Goal: Information Seeking & Learning: Learn about a topic

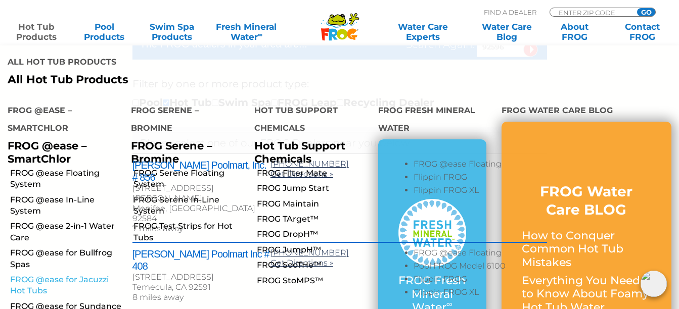
click at [58, 274] on link "FROG @ease for Jacuzzi Hot Tubs" at bounding box center [66, 285] width 113 height 23
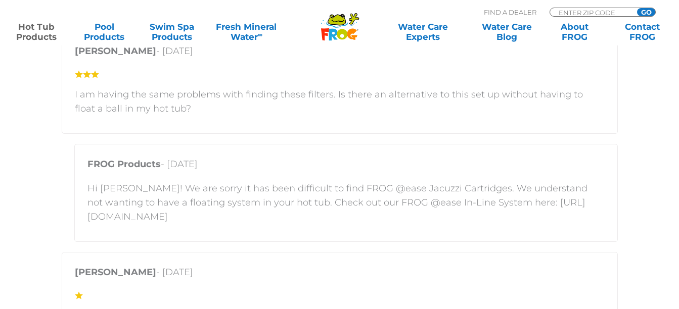
scroll to position [1725, 0]
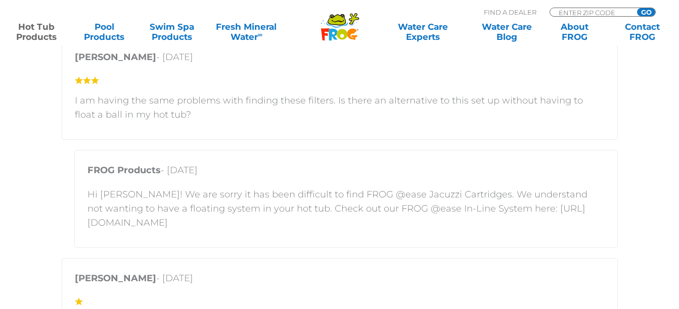
drag, startPoint x: 376, startPoint y: 221, endPoint x: 88, endPoint y: 223, distance: 288.5
click at [88, 223] on p "Hi Keith! We are sorry it has been difficult to find FROG @ease Jacuzzi Cartrid…" at bounding box center [345, 208] width 517 height 42
drag, startPoint x: 88, startPoint y: 223, endPoint x: 97, endPoint y: 223, distance: 8.6
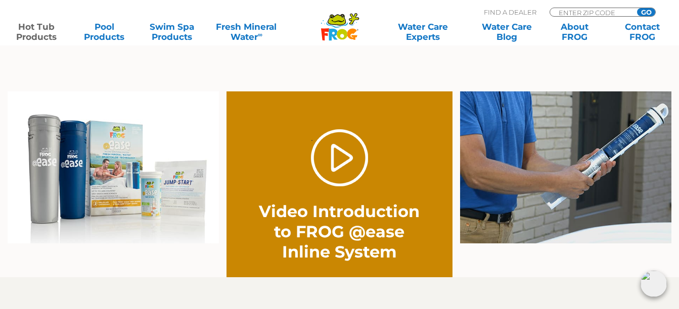
scroll to position [744, 0]
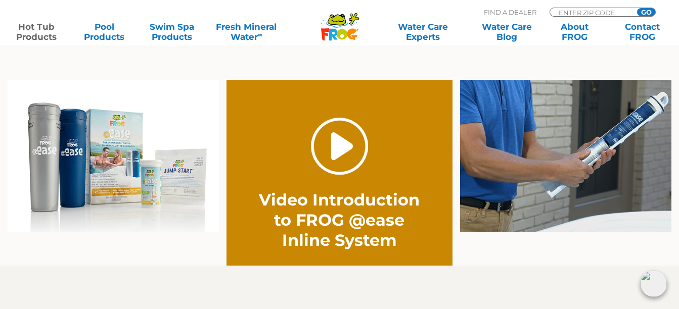
click at [343, 141] on link "." at bounding box center [339, 146] width 57 height 57
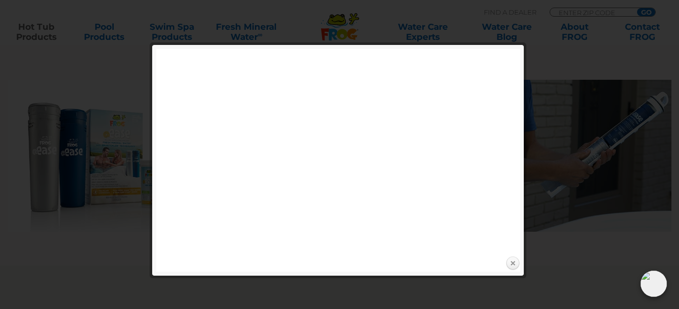
click at [511, 263] on link "Close" at bounding box center [512, 263] width 15 height 15
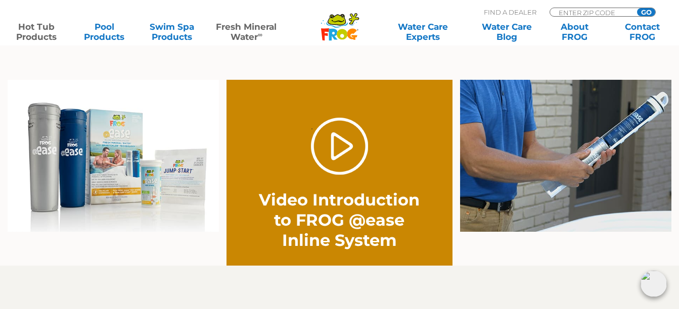
drag, startPoint x: 365, startPoint y: 44, endPoint x: 273, endPoint y: 27, distance: 93.6
click at [273, 27] on div ".st130{clip-path:url(#SVGID_2_);fill-rule:evenodd;clip-rule:evenodd;fill:#C3CC0…" at bounding box center [339, 22] width 679 height 45
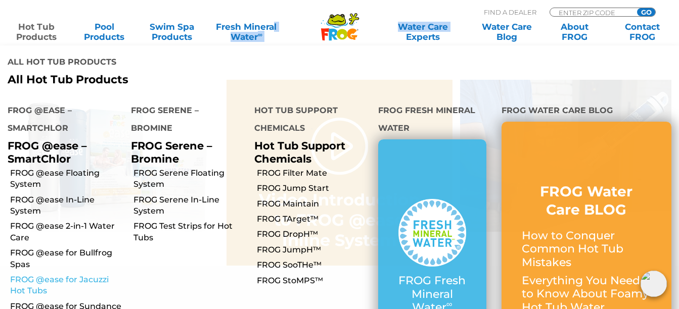
click at [35, 274] on link "FROG @ease for Jacuzzi Hot Tubs" at bounding box center [66, 285] width 113 height 23
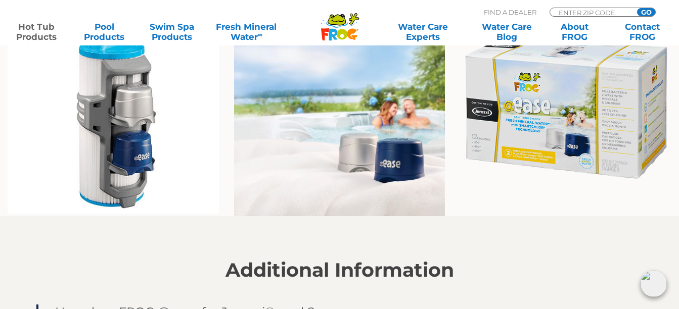
scroll to position [798, 0]
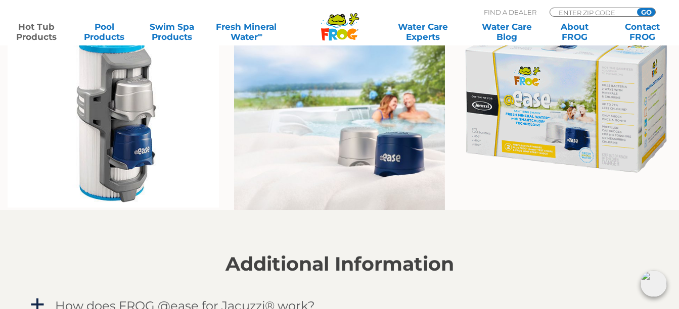
click at [322, 111] on img at bounding box center [339, 118] width 211 height 185
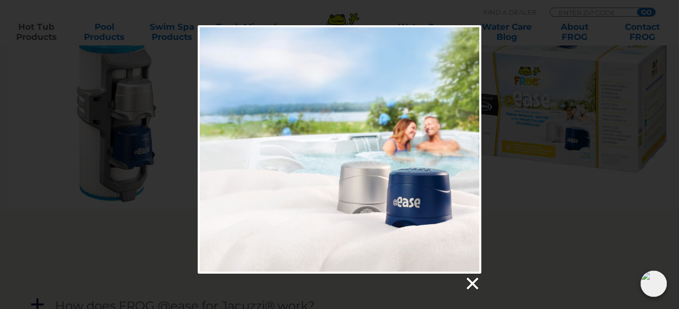
click at [470, 281] on link at bounding box center [471, 283] width 15 height 15
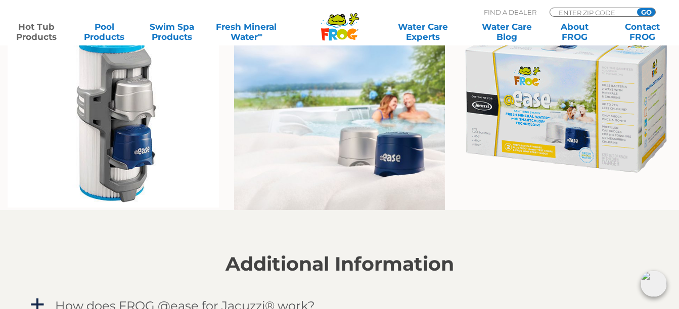
click at [572, 105] on img at bounding box center [565, 101] width 211 height 151
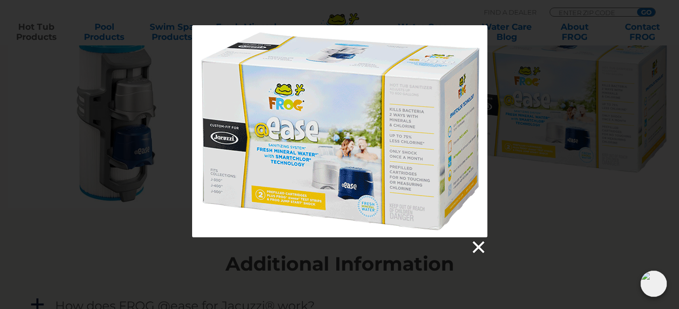
click at [479, 246] on link at bounding box center [477, 247] width 15 height 15
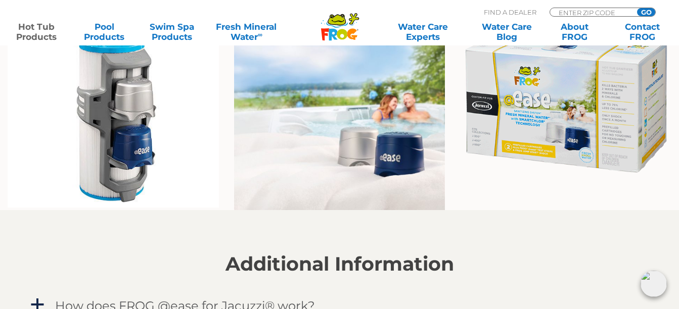
click at [132, 143] on img at bounding box center [113, 117] width 211 height 182
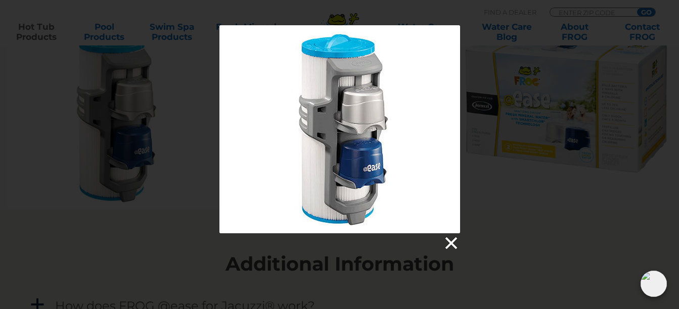
click at [453, 244] on link at bounding box center [450, 243] width 15 height 15
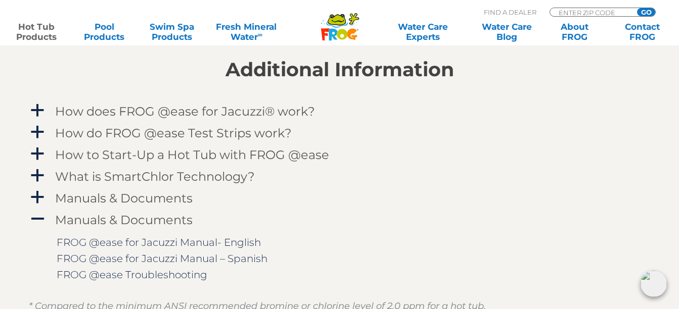
scroll to position [999, 0]
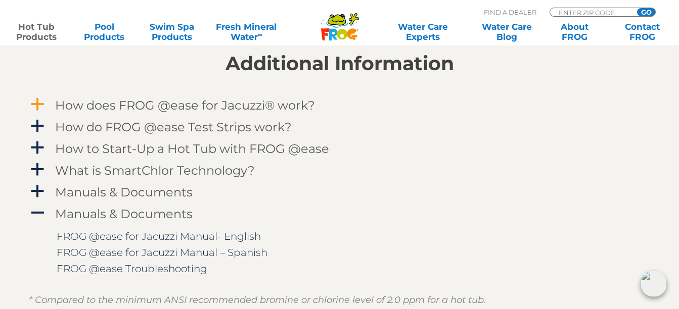
click at [37, 107] on span "a" at bounding box center [37, 104] width 15 height 15
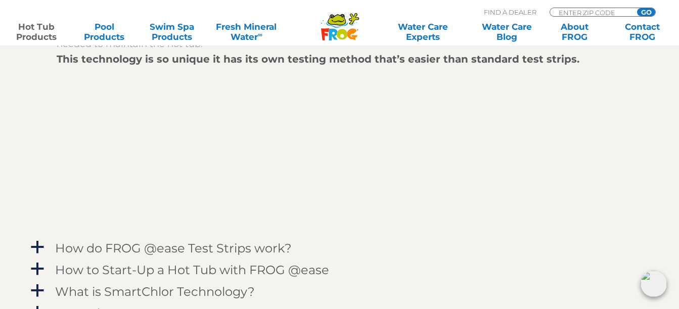
scroll to position [1130, 0]
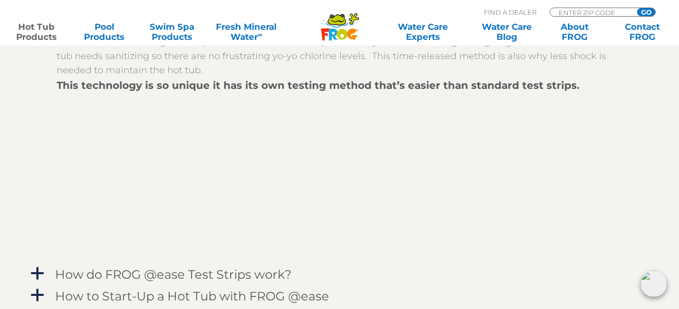
click at [368, 224] on div at bounding box center [347, 175] width 581 height 164
click at [40, 295] on span "a" at bounding box center [37, 295] width 15 height 15
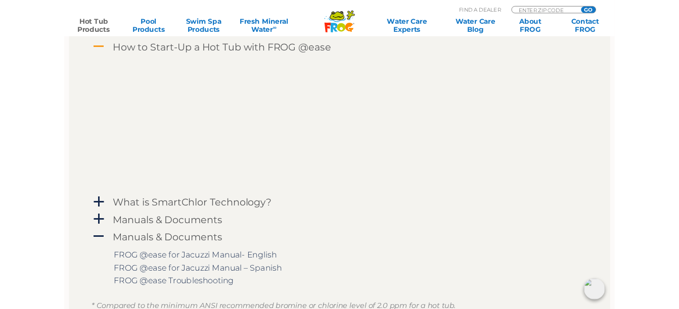
scroll to position [1364, 0]
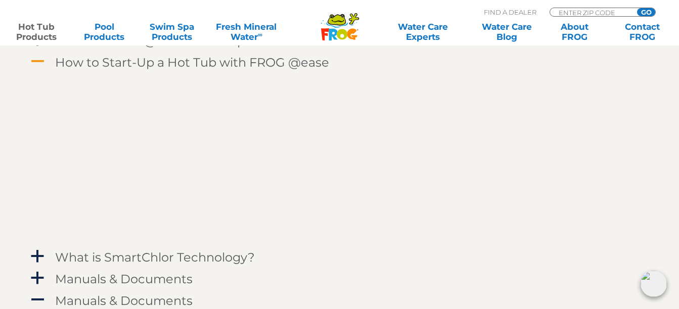
click at [40, 60] on span "A" at bounding box center [37, 61] width 15 height 15
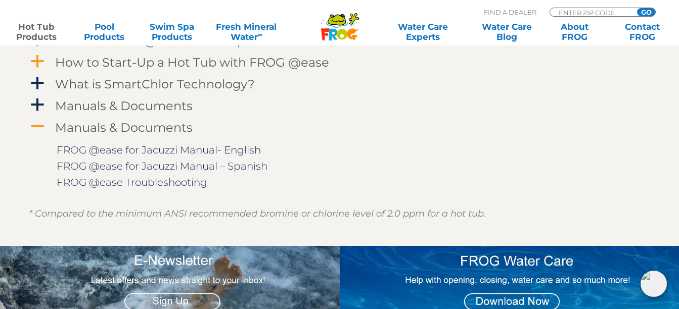
click at [39, 127] on span "A" at bounding box center [37, 126] width 15 height 15
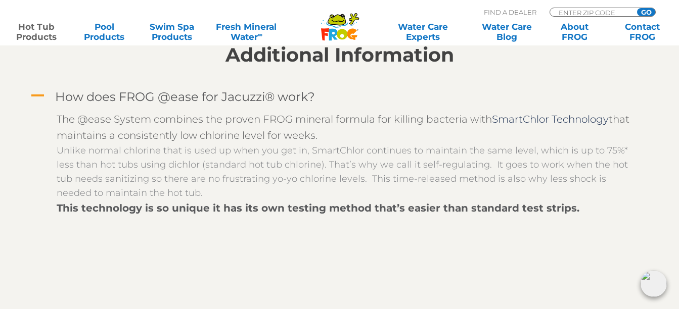
scroll to position [980, 0]
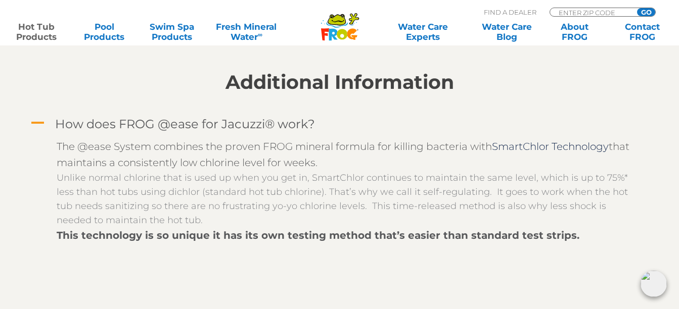
click at [40, 122] on span "A" at bounding box center [37, 123] width 15 height 15
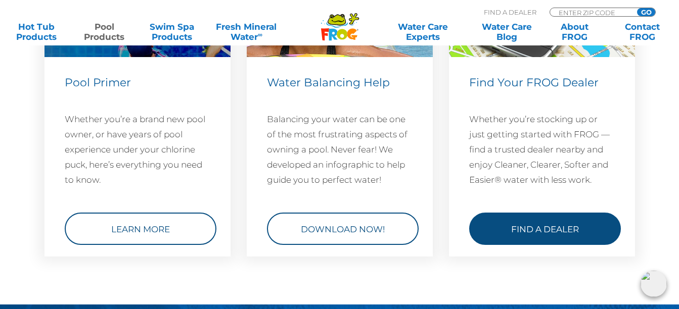
click at [558, 229] on link "Find a Dealer" at bounding box center [545, 228] width 152 height 32
